Goal: Information Seeking & Learning: Learn about a topic

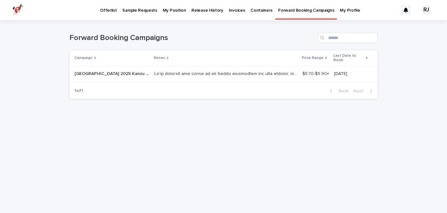
click at [109, 12] on p "Offerlist" at bounding box center [108, 6] width 17 height 13
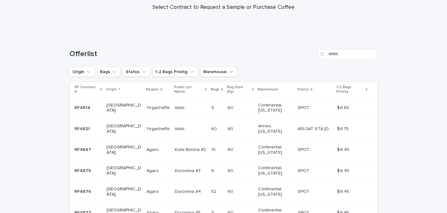
scroll to position [63, 0]
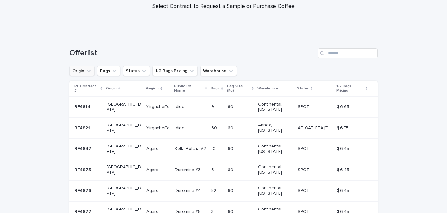
click at [77, 69] on button "Origin" at bounding box center [81, 71] width 25 height 10
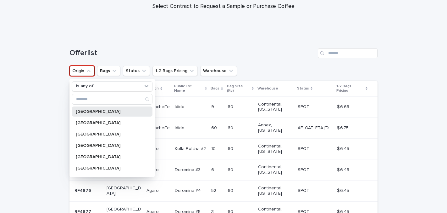
click at [88, 110] on p "[GEOGRAPHIC_DATA]" at bounding box center [109, 111] width 67 height 4
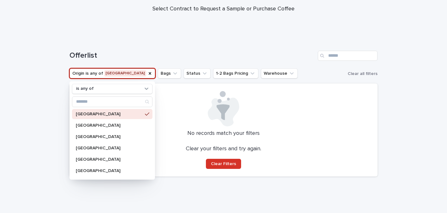
scroll to position [61, 0]
click at [185, 49] on div "Offerlist" at bounding box center [223, 53] width 308 height 30
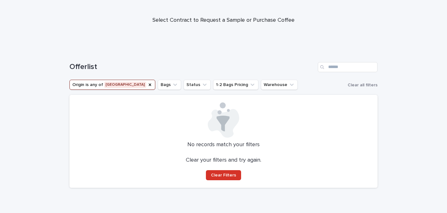
scroll to position [0, 0]
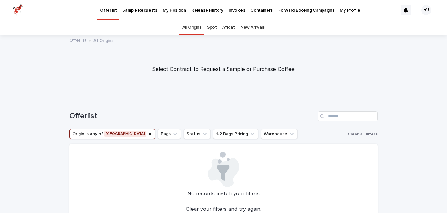
click at [312, 10] on p "Forward Booking Campaigns" at bounding box center [306, 6] width 56 height 13
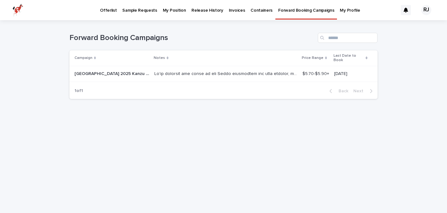
click at [204, 70] on p at bounding box center [226, 73] width 144 height 7
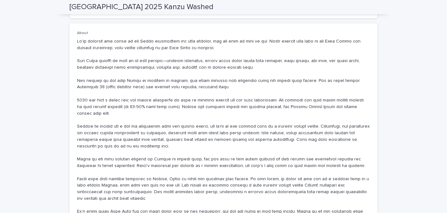
scroll to position [284, 0]
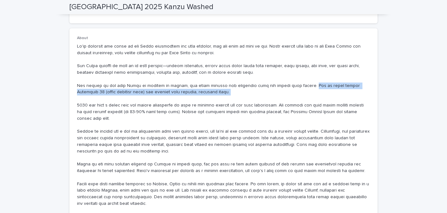
drag, startPoint x: 292, startPoint y: 84, endPoint x: 291, endPoint y: 95, distance: 10.4
click at [291, 95] on p at bounding box center [223, 144] width 293 height 203
copy p "Get in touch before [DATE] (while supplies last) for forward book pricing, deta…"
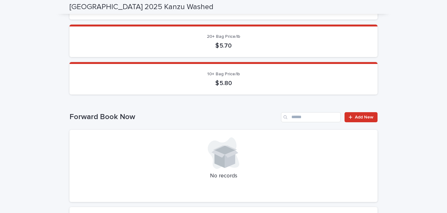
scroll to position [0, 0]
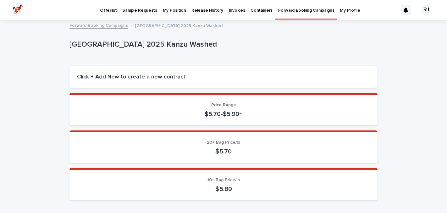
click at [300, 14] on link "Forward Booking Campaigns" at bounding box center [306, 9] width 62 height 19
